Goal: Task Accomplishment & Management: Complete application form

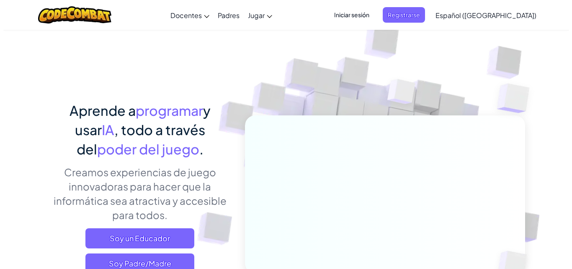
scroll to position [67, 0]
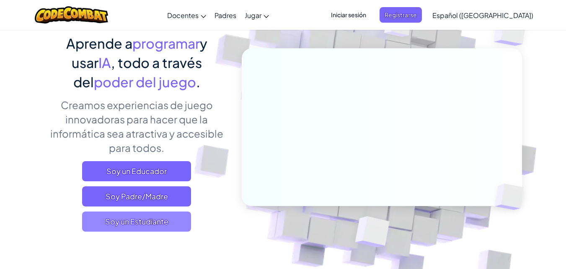
click at [145, 221] on span "Soy un Estudiante" at bounding box center [136, 221] width 109 height 20
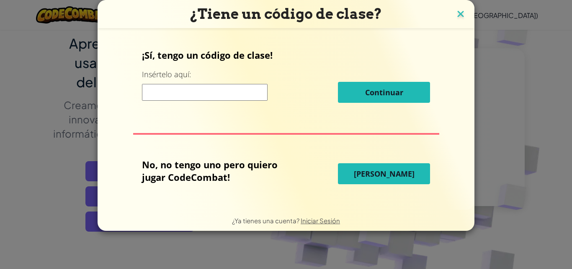
click at [461, 13] on img at bounding box center [460, 14] width 11 height 13
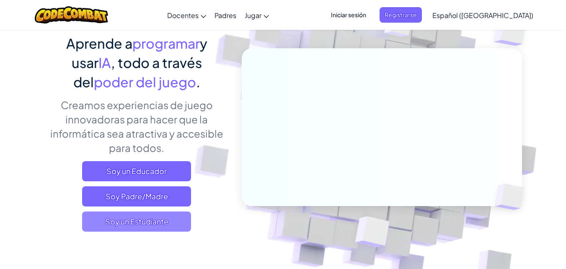
click at [179, 224] on span "Soy un Estudiante" at bounding box center [136, 221] width 109 height 20
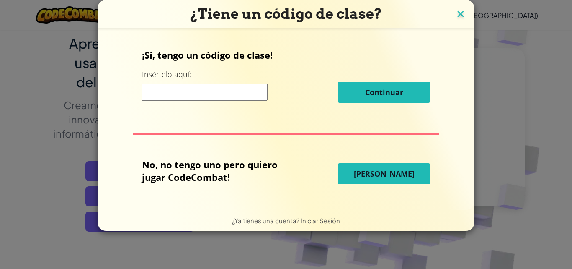
click at [458, 10] on img at bounding box center [460, 14] width 11 height 13
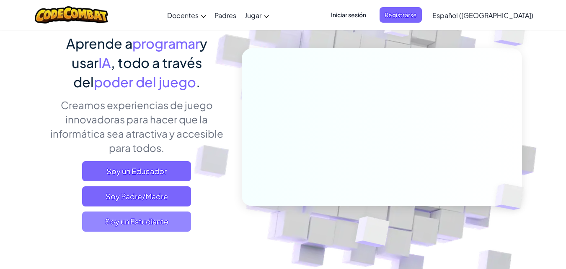
click at [174, 224] on span "Soy un Estudiante" at bounding box center [136, 221] width 109 height 20
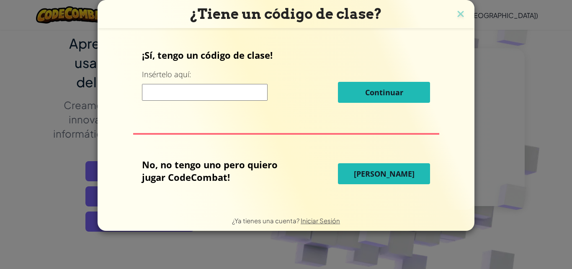
click at [185, 94] on input at bounding box center [205, 92] width 126 height 17
type input "DownPageCorn"
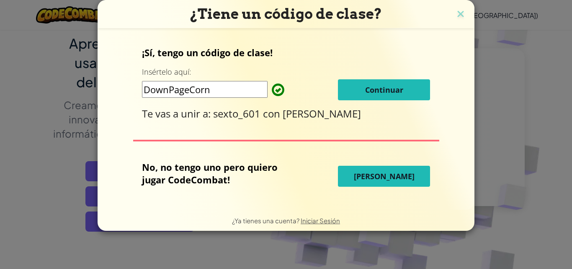
click at [382, 83] on button "Continuar" at bounding box center [384, 89] width 92 height 21
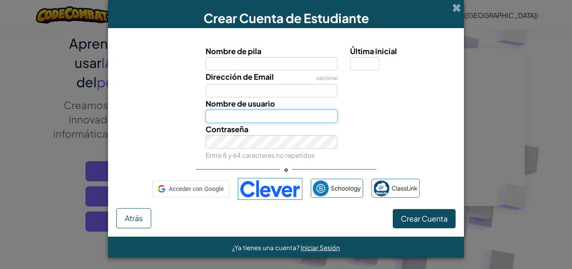
type input "ValeryY1001"
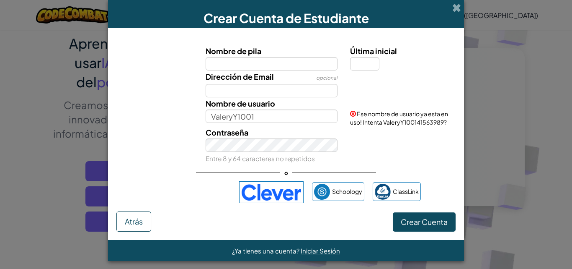
click at [266, 62] on input "Nombre de pila" at bounding box center [272, 63] width 132 height 13
type input "[PERSON_NAME]"
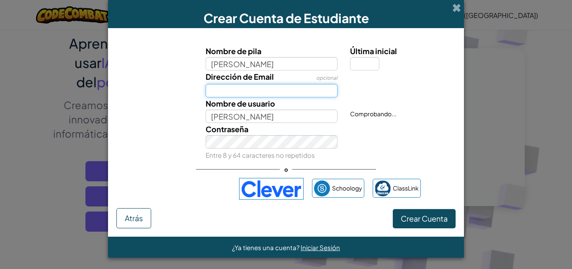
click at [252, 95] on input "Dirección de Email" at bounding box center [272, 90] width 132 height 13
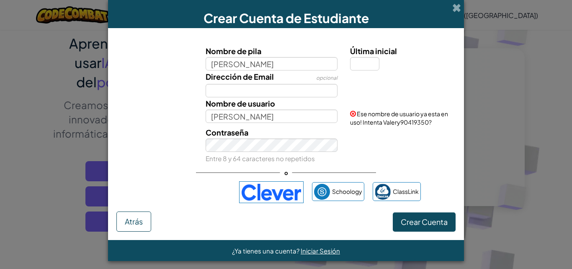
click at [409, 91] on div "Dirección de Email opcional" at bounding box center [286, 83] width 348 height 27
click at [274, 60] on input "[PERSON_NAME]" at bounding box center [272, 63] width 132 height 13
type input "V"
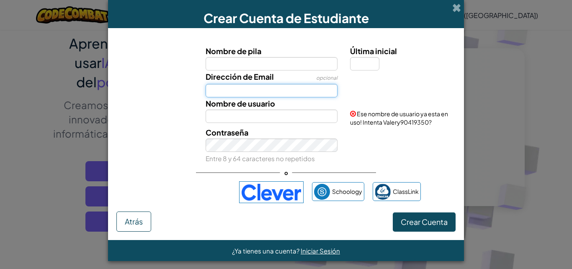
click at [288, 96] on input "Dirección de Email" at bounding box center [272, 90] width 132 height 13
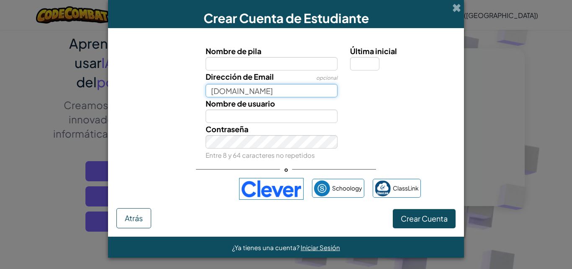
click at [252, 91] on input "[DOMAIN_NAME]" at bounding box center [272, 90] width 132 height 13
click at [253, 92] on input "[DOMAIN_NAME]" at bounding box center [272, 90] width 132 height 13
type input "[DOMAIN_NAME]"
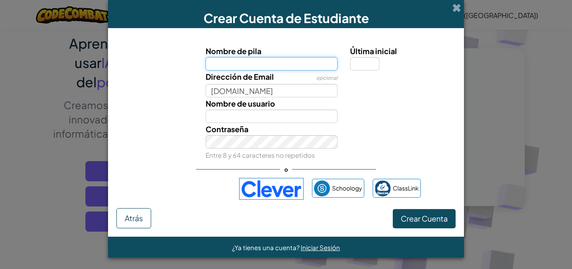
click at [240, 67] on input "Nombre de pila" at bounding box center [272, 63] width 132 height 13
type input "[PERSON_NAME]"
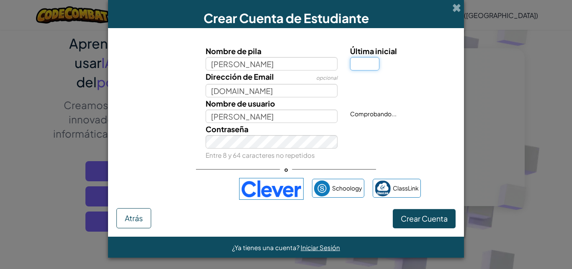
click at [361, 65] on input "Última inicial" at bounding box center [364, 63] width 29 height 13
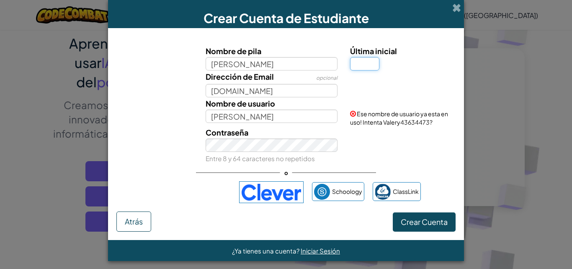
type input "y"
type input "ValeryY"
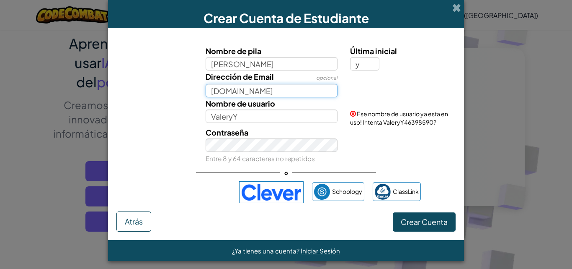
click at [295, 93] on input "[DOMAIN_NAME]" at bounding box center [272, 90] width 132 height 13
click at [254, 90] on input "[DOMAIN_NAME]" at bounding box center [272, 90] width 132 height 13
click at [455, 9] on span at bounding box center [456, 7] width 9 height 9
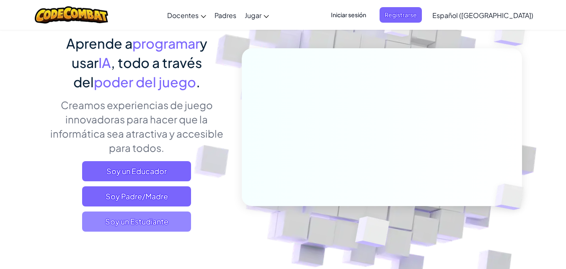
click at [178, 213] on span "Soy un Estudiante" at bounding box center [136, 221] width 109 height 20
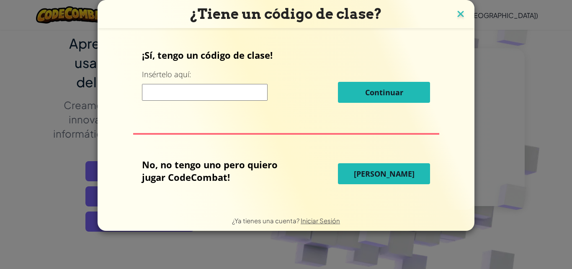
click at [458, 13] on img at bounding box center [460, 14] width 11 height 13
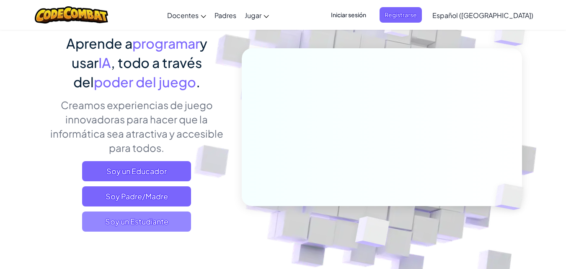
click at [135, 225] on span "Soy un Estudiante" at bounding box center [136, 221] width 109 height 20
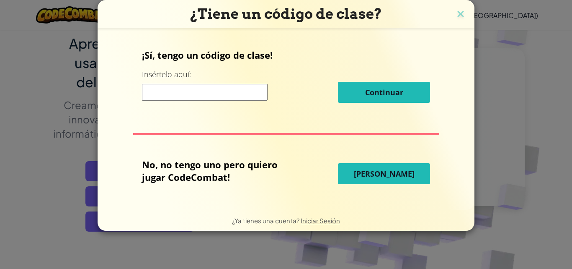
click at [251, 93] on input at bounding box center [205, 92] width 126 height 17
type input "DownPageCorn"
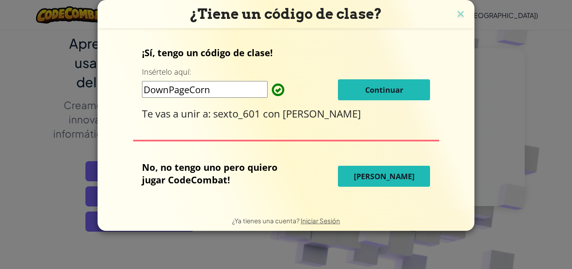
click at [389, 92] on span "Continuar" at bounding box center [384, 90] width 38 height 10
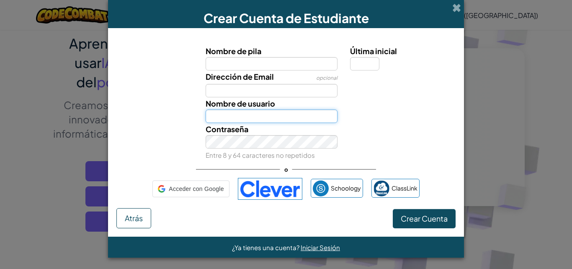
type input "ValeryY1001"
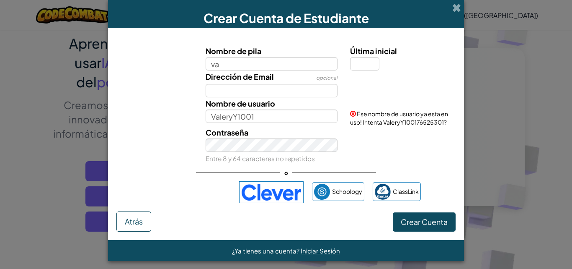
type input "[PERSON_NAME]"
click at [357, 67] on input "Última inicial" at bounding box center [364, 63] width 29 height 13
type input "y"
type input "ValeryY"
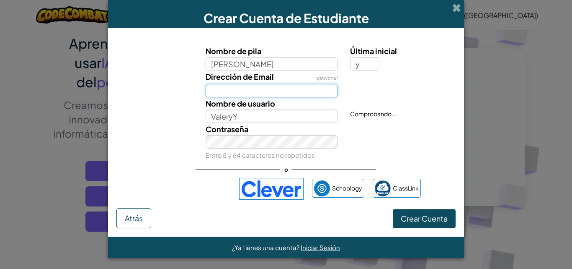
click at [287, 90] on input "Dirección de Email" at bounding box center [272, 90] width 132 height 13
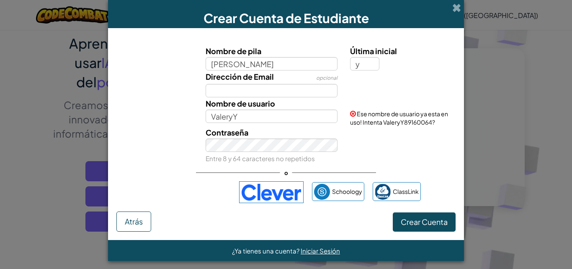
click at [388, 92] on div "Dirección de Email opcional" at bounding box center [286, 83] width 348 height 27
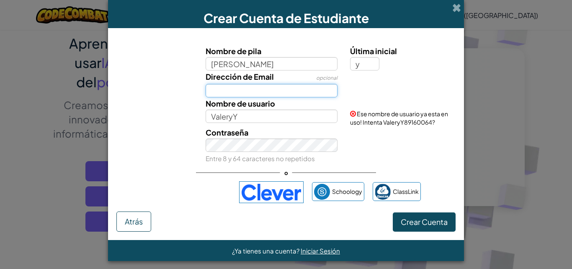
drag, startPoint x: 388, startPoint y: 92, endPoint x: 332, endPoint y: 95, distance: 55.8
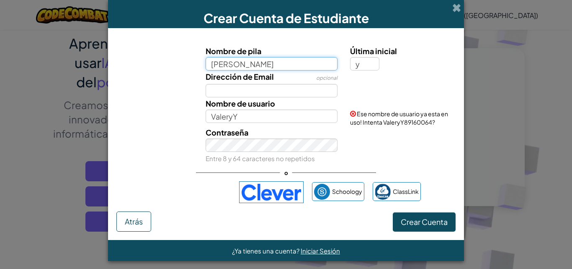
click at [237, 64] on input "[PERSON_NAME]" at bounding box center [272, 63] width 132 height 13
click at [455, 9] on span at bounding box center [456, 7] width 9 height 9
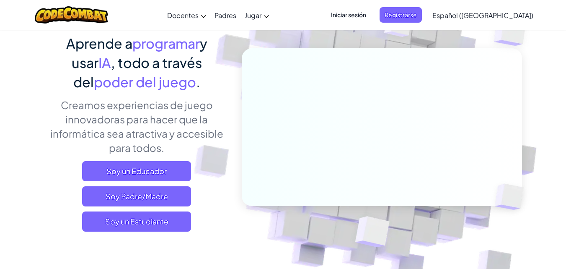
click at [328, 29] on div "[MEDICAL_DATA] la navigación Docentes Crear Cuenta Gratis Soluciones para Escue…" at bounding box center [283, 15] width 570 height 30
click at [327, 21] on div "[MEDICAL_DATA] la navigación Docentes Crear Cuenta Gratis Soluciones para Escue…" at bounding box center [283, 15] width 570 height 30
click at [371, 15] on span "Iniciar sesión" at bounding box center [348, 14] width 45 height 15
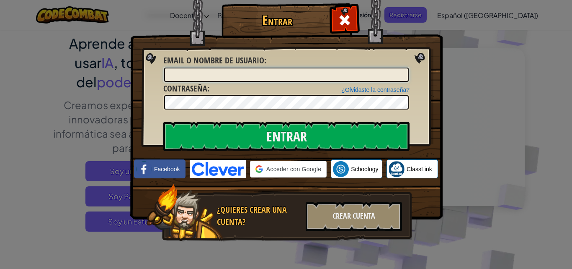
type input "ValeryY1001"
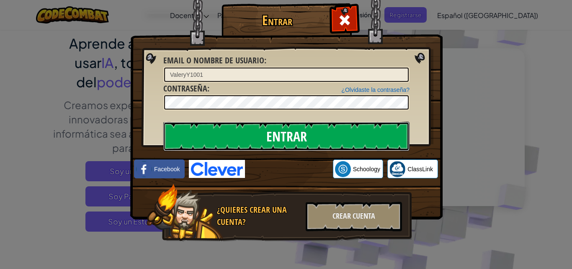
click at [304, 145] on input "Entrar" at bounding box center [286, 135] width 246 height 29
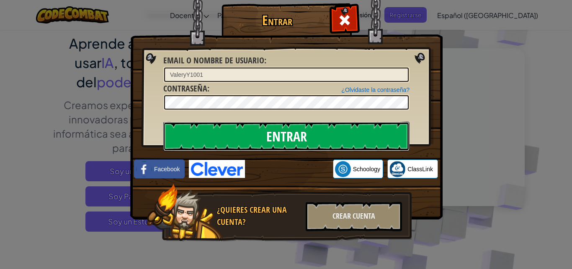
click at [304, 145] on input "Entrar" at bounding box center [286, 135] width 246 height 29
click at [302, 138] on input "Entrar" at bounding box center [286, 135] width 246 height 29
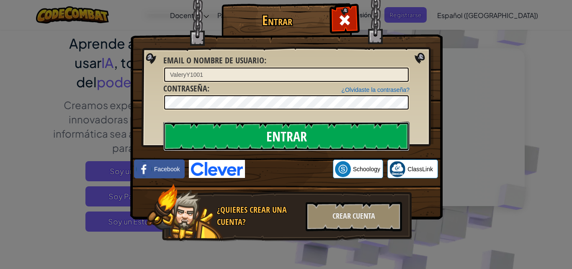
click at [302, 138] on input "Entrar" at bounding box center [286, 135] width 246 height 29
drag, startPoint x: 302, startPoint y: 138, endPoint x: 300, endPoint y: 144, distance: 6.2
click at [300, 144] on input "Entrar" at bounding box center [286, 135] width 246 height 29
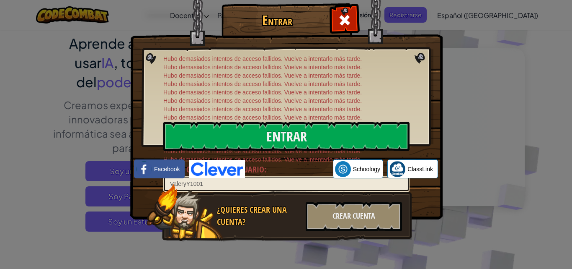
click at [516, 100] on div "Entrar Hubo demasiados intentos de acceso fallidos. Vuelve a intentarlo más tar…" at bounding box center [286, 134] width 572 height 269
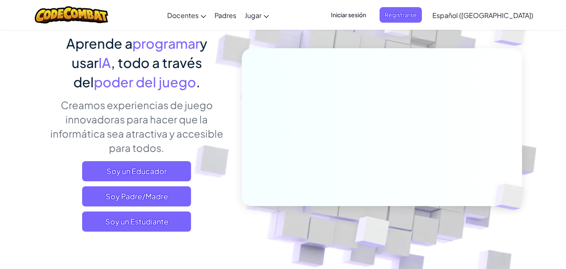
click at [371, 16] on span "Iniciar sesión" at bounding box center [348, 14] width 45 height 15
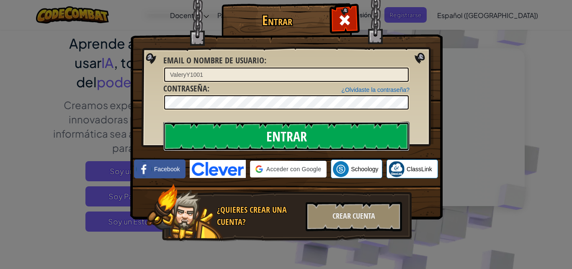
click at [266, 144] on input "Entrar" at bounding box center [286, 135] width 246 height 29
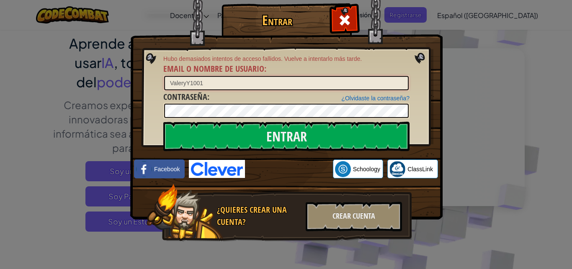
click at [199, 81] on input "ValeryY1001" at bounding box center [286, 83] width 245 height 14
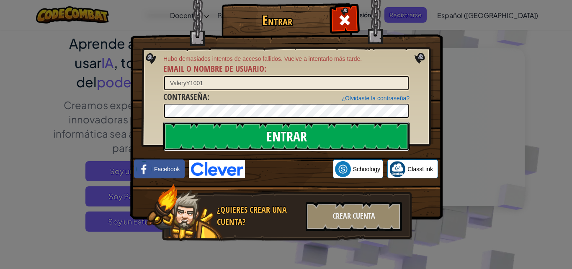
click at [369, 139] on input "Entrar" at bounding box center [286, 135] width 246 height 29
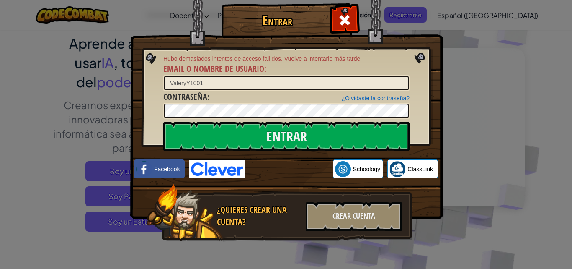
click at [207, 106] on div at bounding box center [286, 111] width 246 height 16
click at [186, 83] on input "ValeryY1001" at bounding box center [286, 83] width 245 height 14
type input "ValeryYm1001"
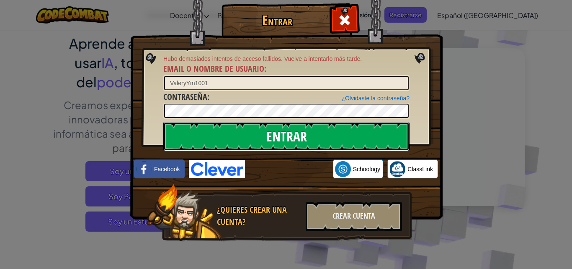
click at [334, 140] on input "Entrar" at bounding box center [286, 135] width 246 height 29
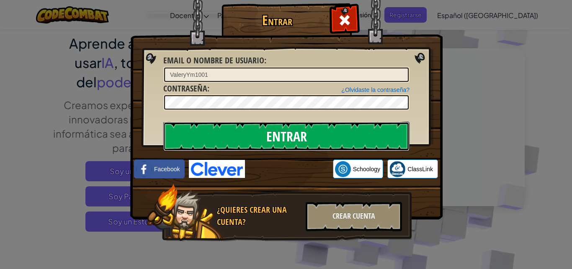
click at [334, 140] on input "Entrar" at bounding box center [286, 135] width 246 height 29
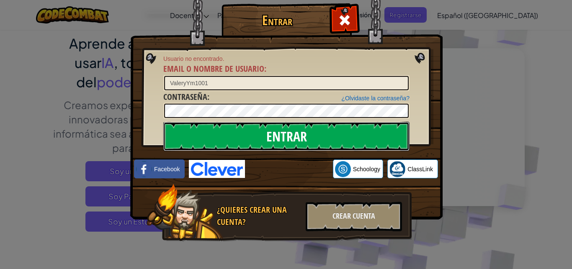
click at [334, 140] on input "Entrar" at bounding box center [286, 135] width 246 height 29
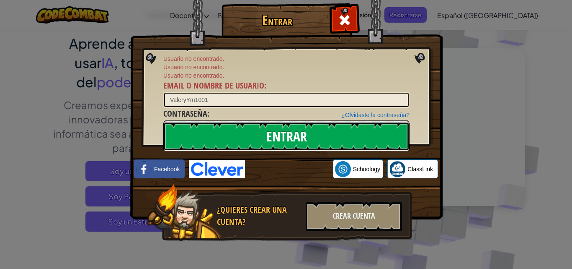
click at [334, 140] on input "Entrar" at bounding box center [286, 135] width 246 height 29
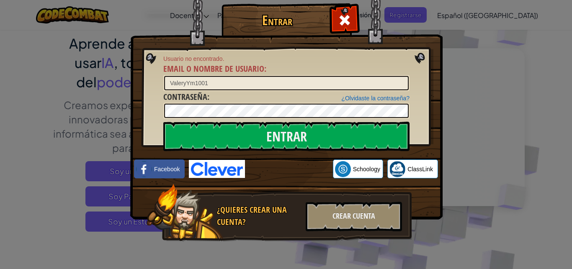
click at [525, 89] on div "Entrar Usuario no encontrado. Email o Nombre de usuario : ValeryYm1001 ¿Olvidas…" at bounding box center [286, 134] width 572 height 269
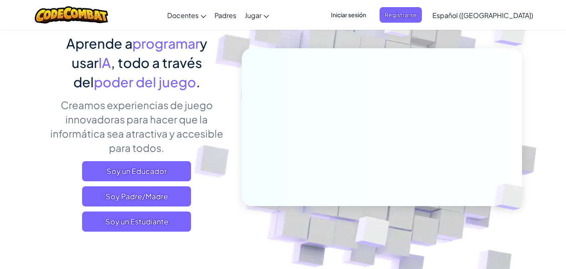
click at [367, 15] on span "Iniciar sesión" at bounding box center [348, 14] width 45 height 15
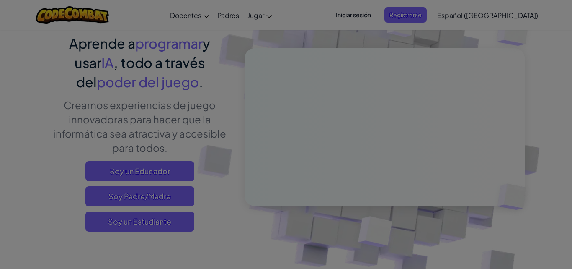
type input "ValeryYm1001"
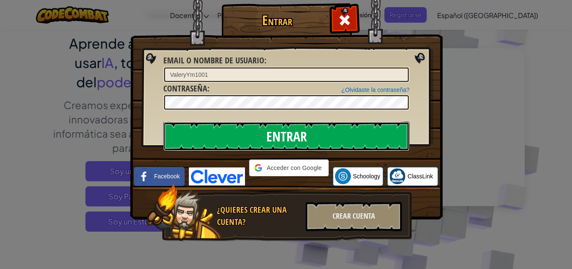
click at [281, 137] on input "Entrar" at bounding box center [286, 135] width 246 height 29
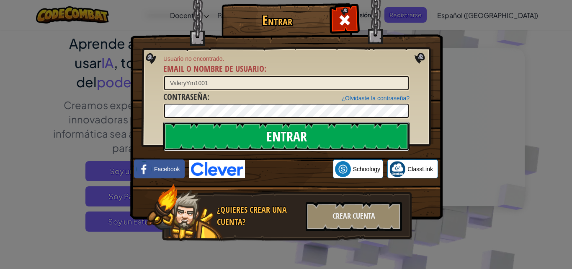
click at [281, 137] on input "Entrar" at bounding box center [286, 135] width 246 height 29
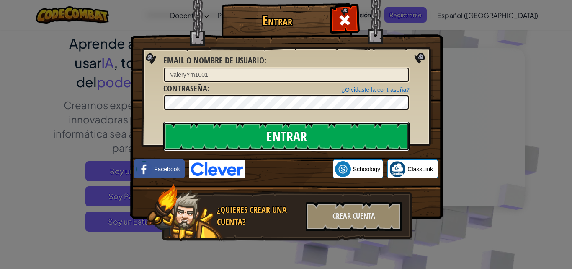
click at [281, 137] on input "Entrar" at bounding box center [286, 135] width 246 height 29
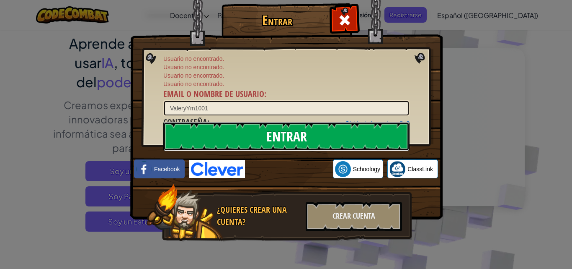
click at [281, 137] on input "Entrar" at bounding box center [286, 135] width 246 height 29
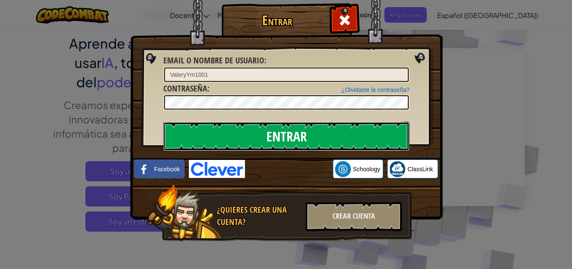
click at [281, 137] on input "Entrar" at bounding box center [286, 135] width 246 height 29
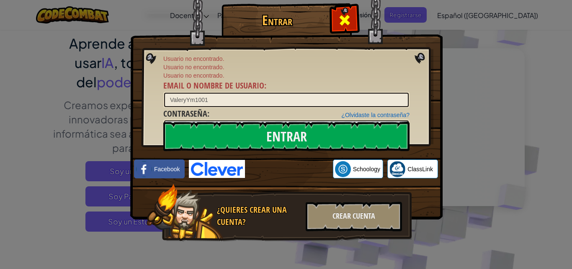
click at [339, 21] on span at bounding box center [344, 19] width 13 height 13
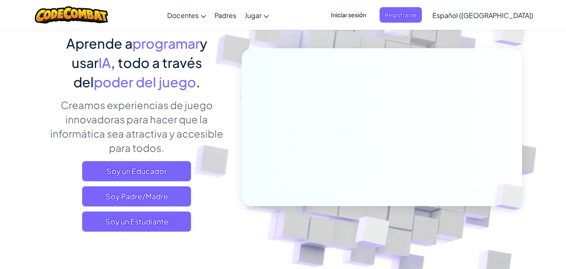
click at [371, 20] on span "Iniciar sesión" at bounding box center [348, 14] width 45 height 15
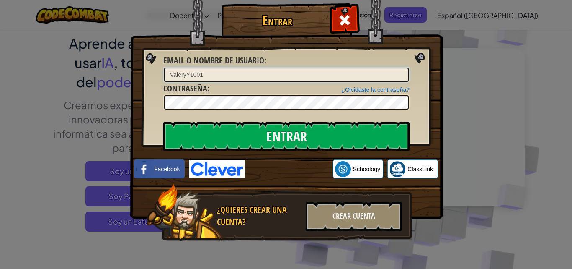
click at [230, 73] on input "ValeryY1001" at bounding box center [286, 74] width 245 height 14
click at [200, 70] on input "ValeryY1001" at bounding box center [286, 74] width 245 height 14
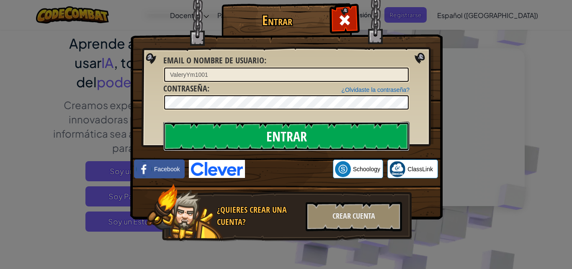
click at [292, 145] on input "Entrar" at bounding box center [286, 135] width 246 height 29
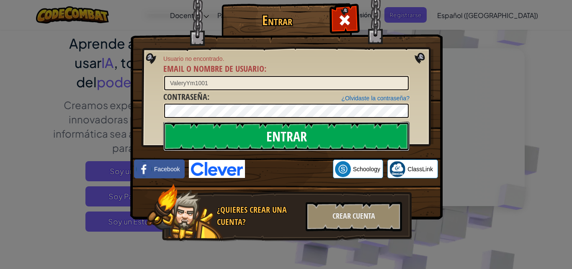
click at [292, 145] on input "Entrar" at bounding box center [286, 135] width 246 height 29
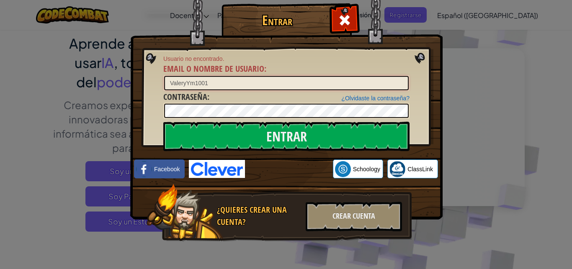
click at [203, 89] on input "ValeryYm1001" at bounding box center [286, 83] width 245 height 14
type input "ValeryY1001"
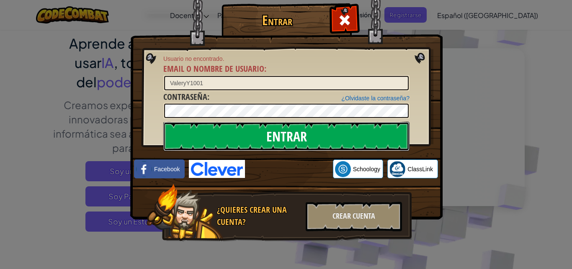
click at [263, 137] on input "Entrar" at bounding box center [286, 135] width 246 height 29
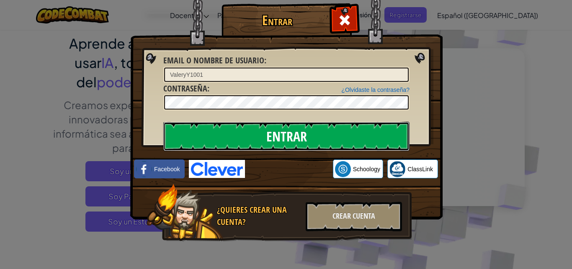
click at [263, 137] on input "Entrar" at bounding box center [286, 135] width 246 height 29
click at [163, 121] on input "Entrar" at bounding box center [286, 135] width 246 height 29
